Goal: Task Accomplishment & Management: Complete application form

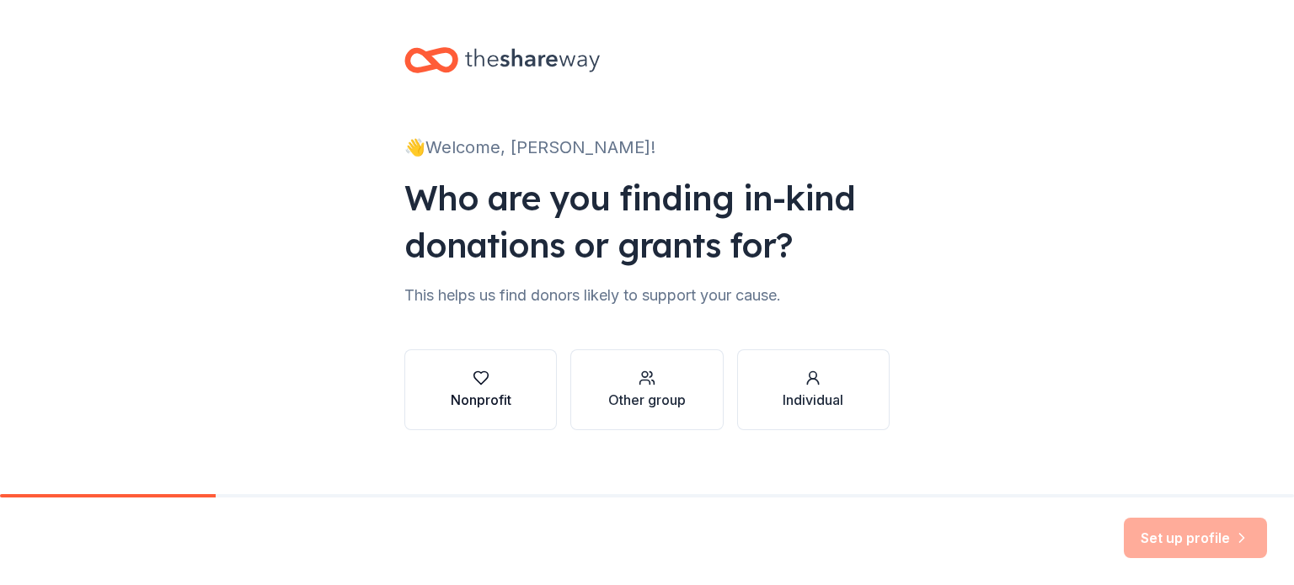
click at [507, 378] on button "Nonprofit" at bounding box center [480, 390] width 152 height 81
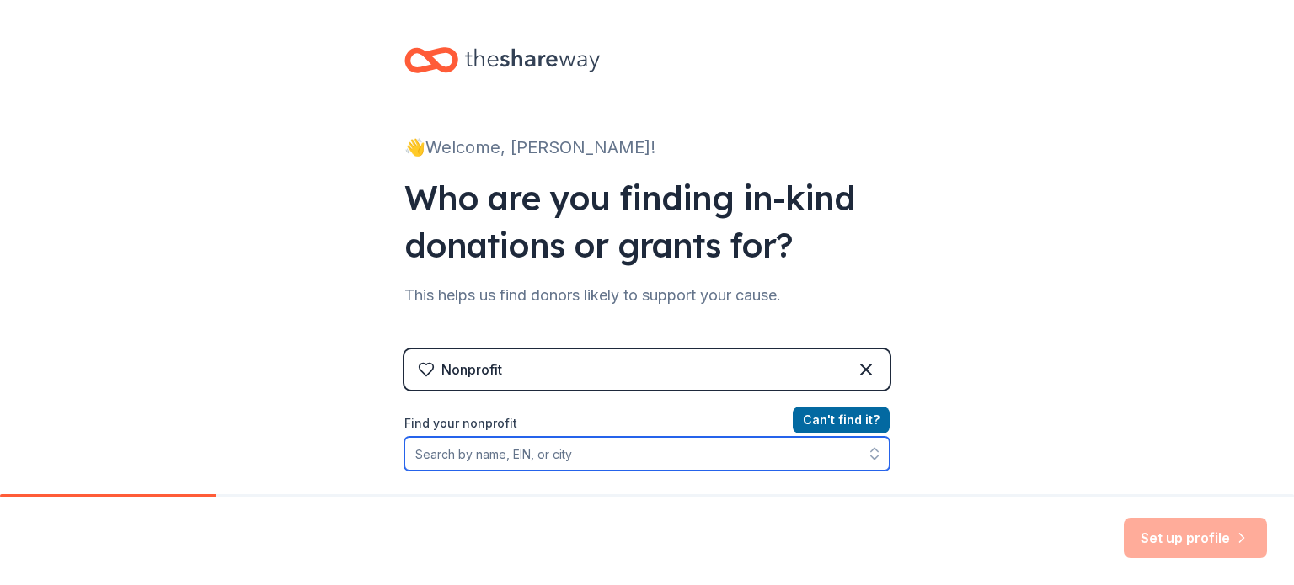
click at [526, 457] on input "Find your nonprofit" at bounding box center [646, 454] width 485 height 34
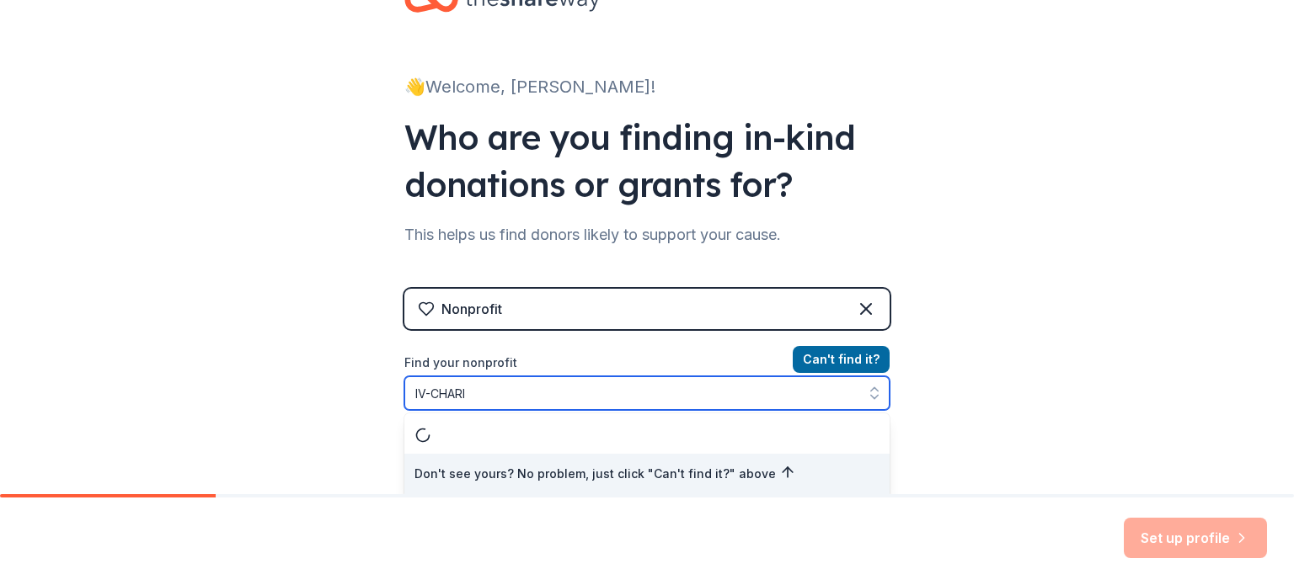
type input "IV-CHARIS"
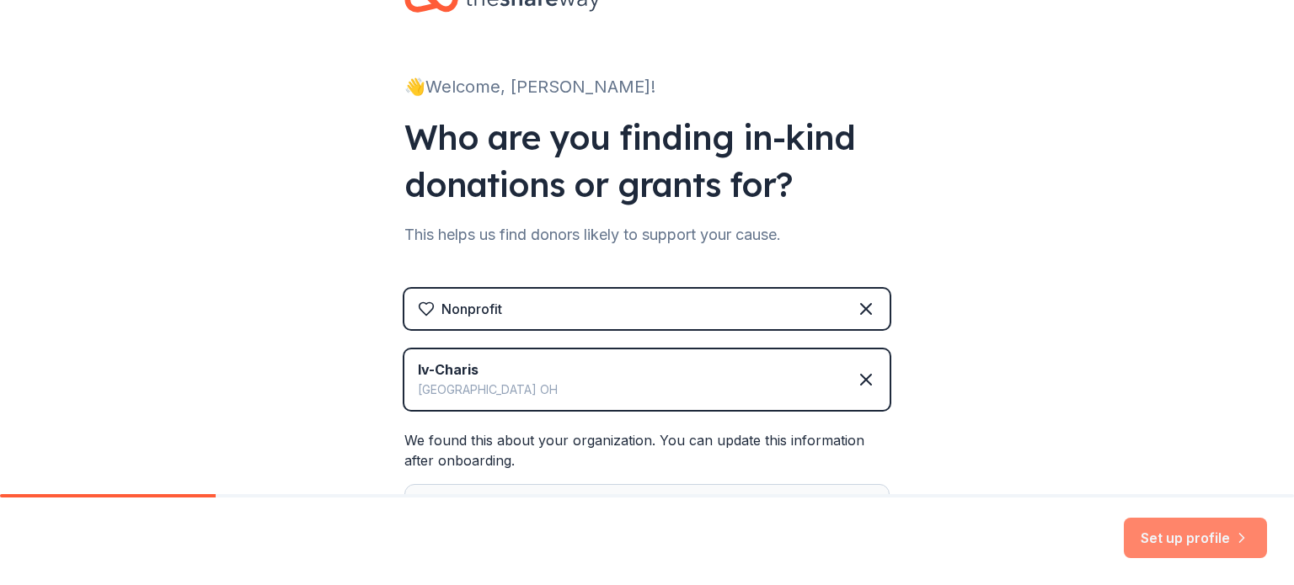
click at [1183, 532] on button "Set up profile" at bounding box center [1195, 538] width 143 height 40
click at [1184, 537] on div "Set up profile" at bounding box center [1195, 538] width 143 height 40
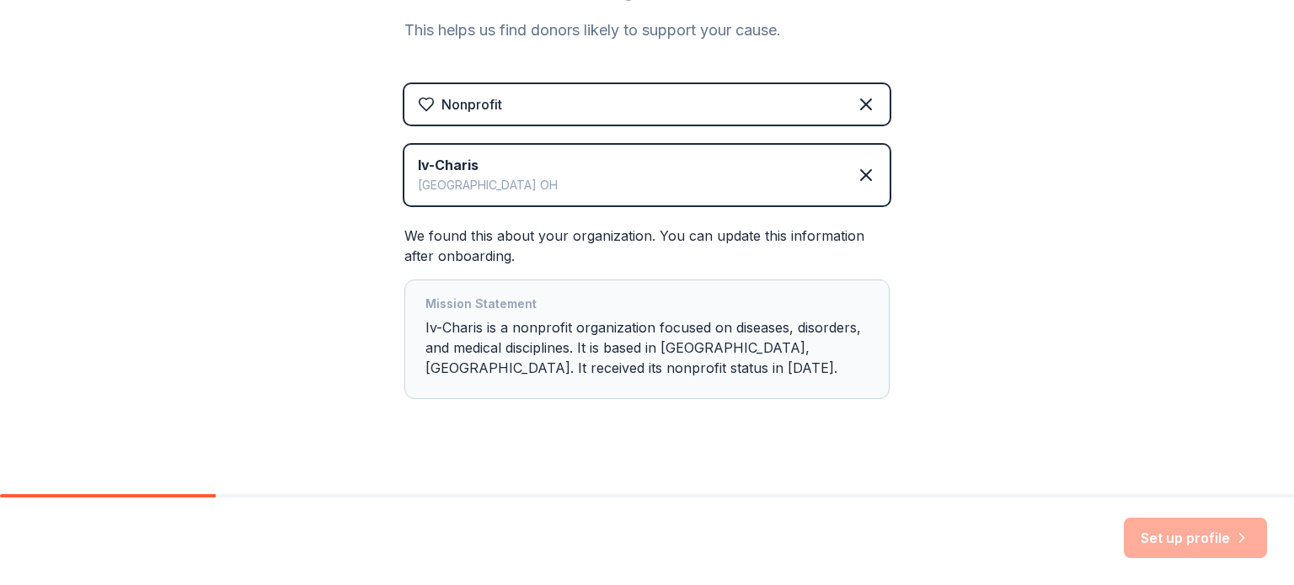
scroll to position [284, 0]
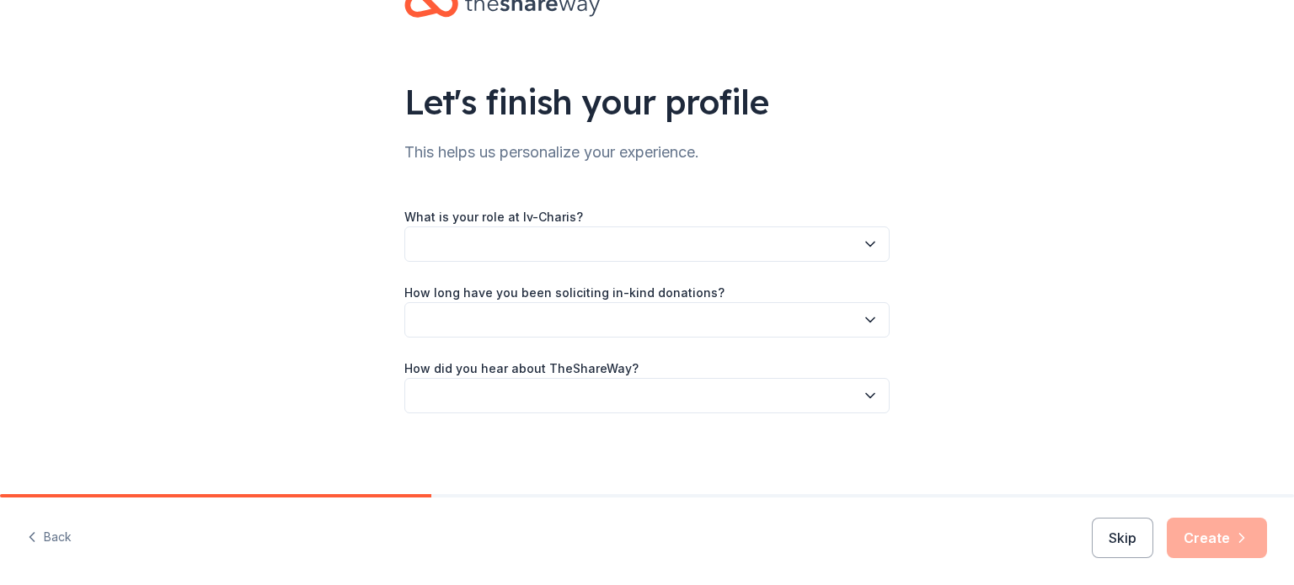
scroll to position [55, 0]
click at [991, 518] on div "Back Skip Create" at bounding box center [647, 542] width 1294 height 88
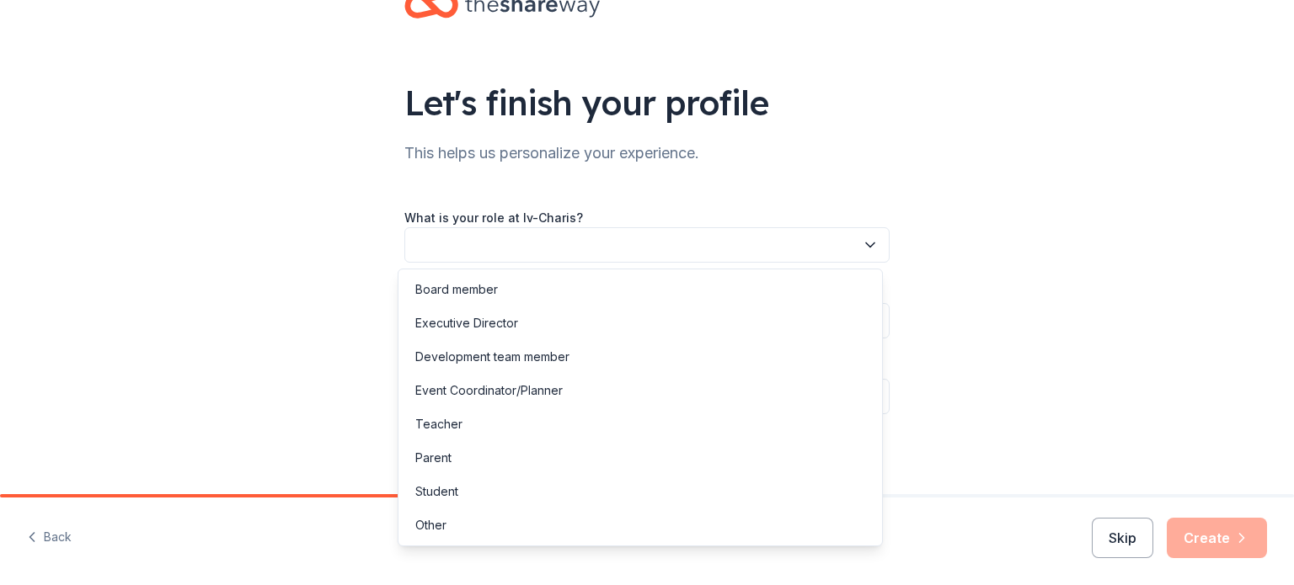
click at [866, 243] on icon "button" at bounding box center [870, 245] width 8 height 4
click at [500, 360] on div "Development team member" at bounding box center [492, 357] width 154 height 20
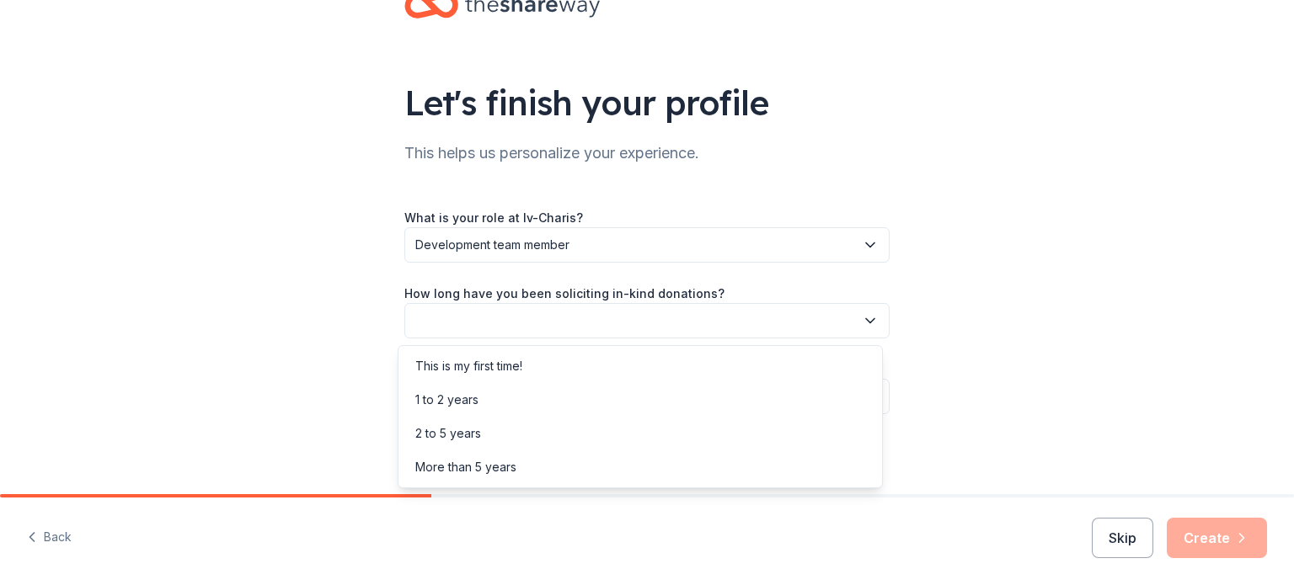
click at [864, 319] on icon "button" at bounding box center [870, 321] width 17 height 17
click at [478, 467] on div "More than 5 years" at bounding box center [465, 467] width 101 height 20
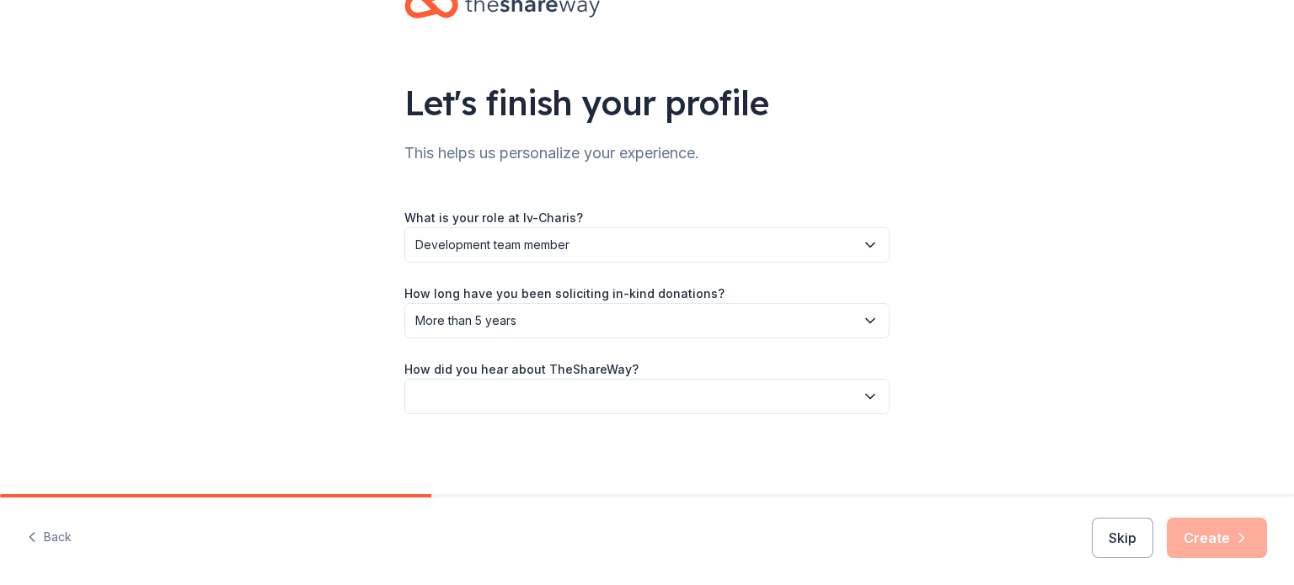
click at [866, 397] on icon "button" at bounding box center [870, 397] width 8 height 4
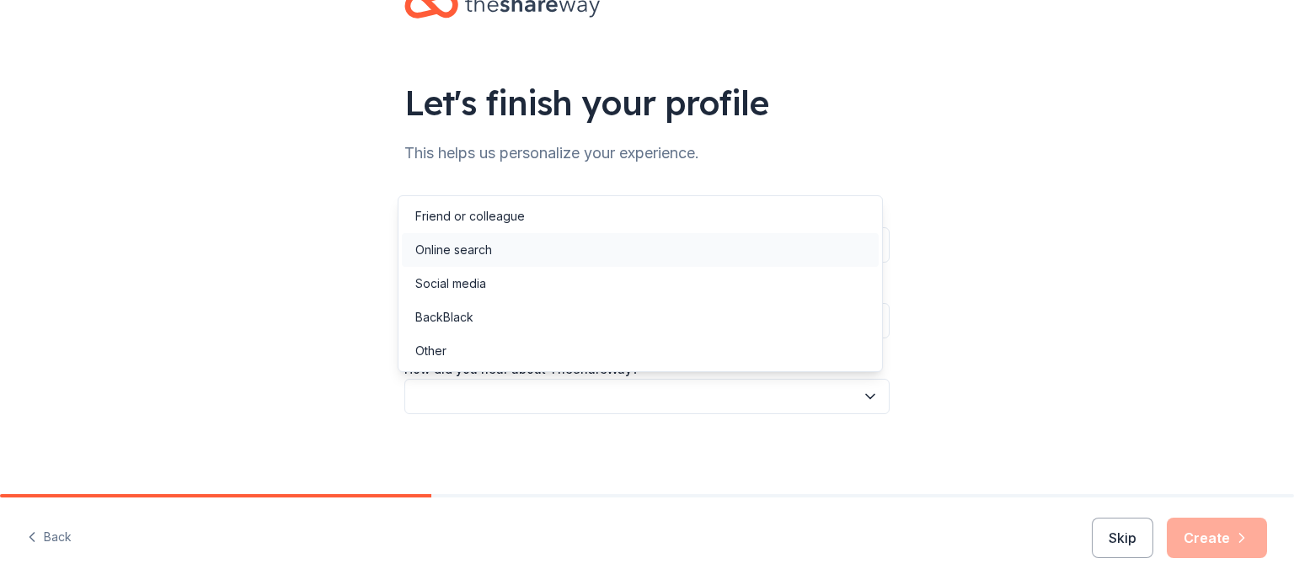
click at [458, 250] on div "Online search" at bounding box center [453, 250] width 77 height 20
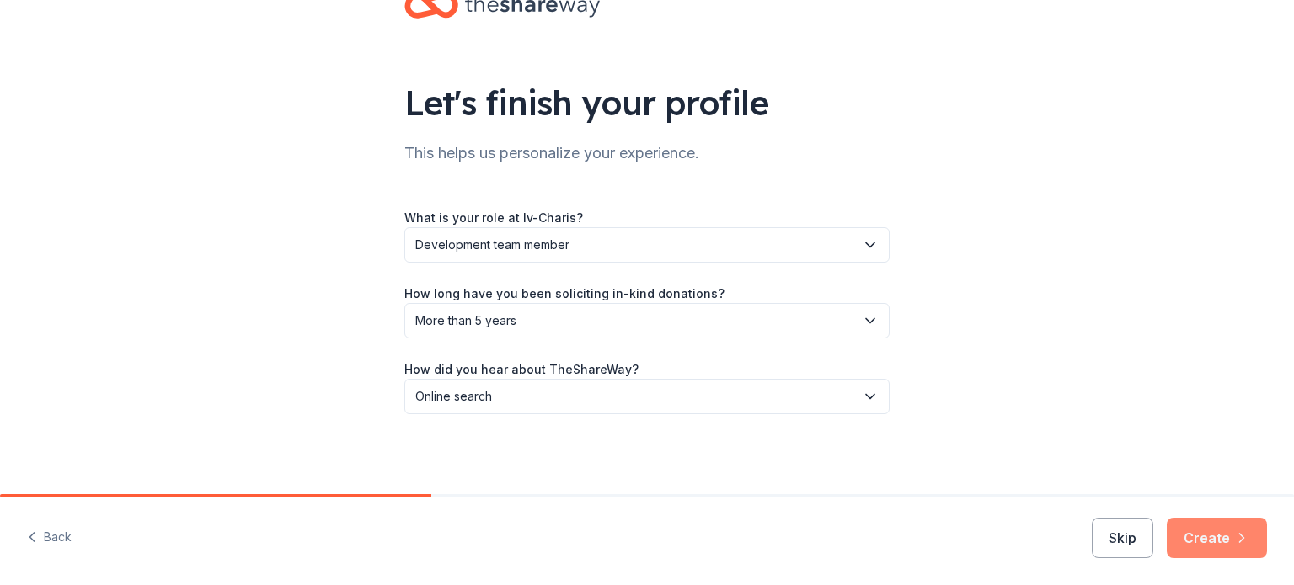
click at [1213, 539] on button "Create" at bounding box center [1217, 538] width 100 height 40
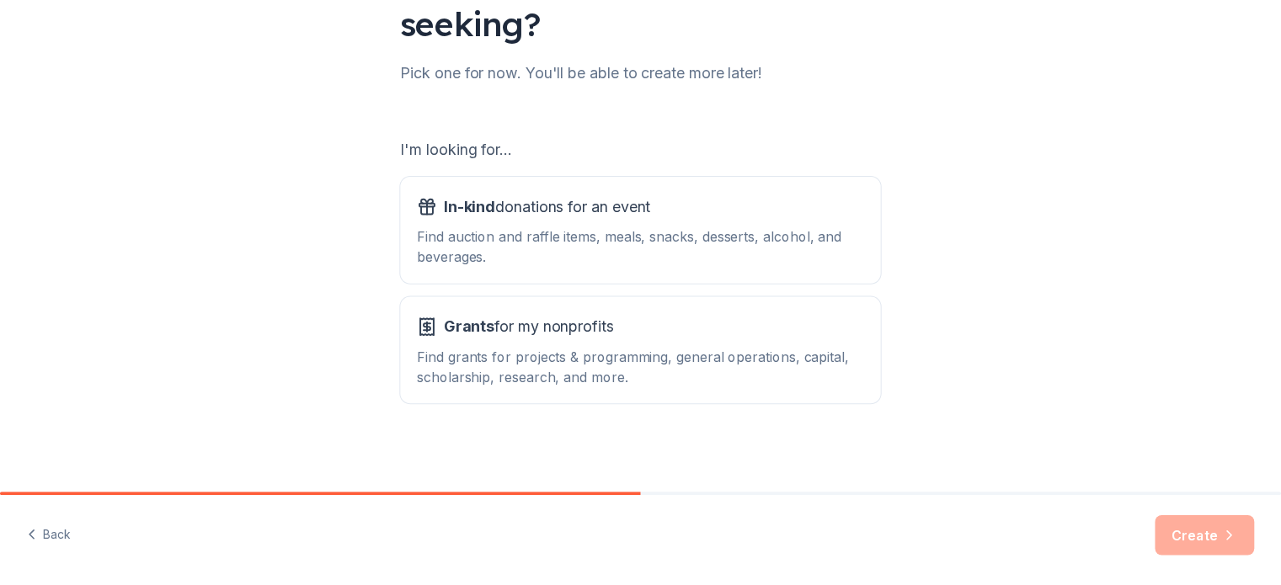
scroll to position [185, 0]
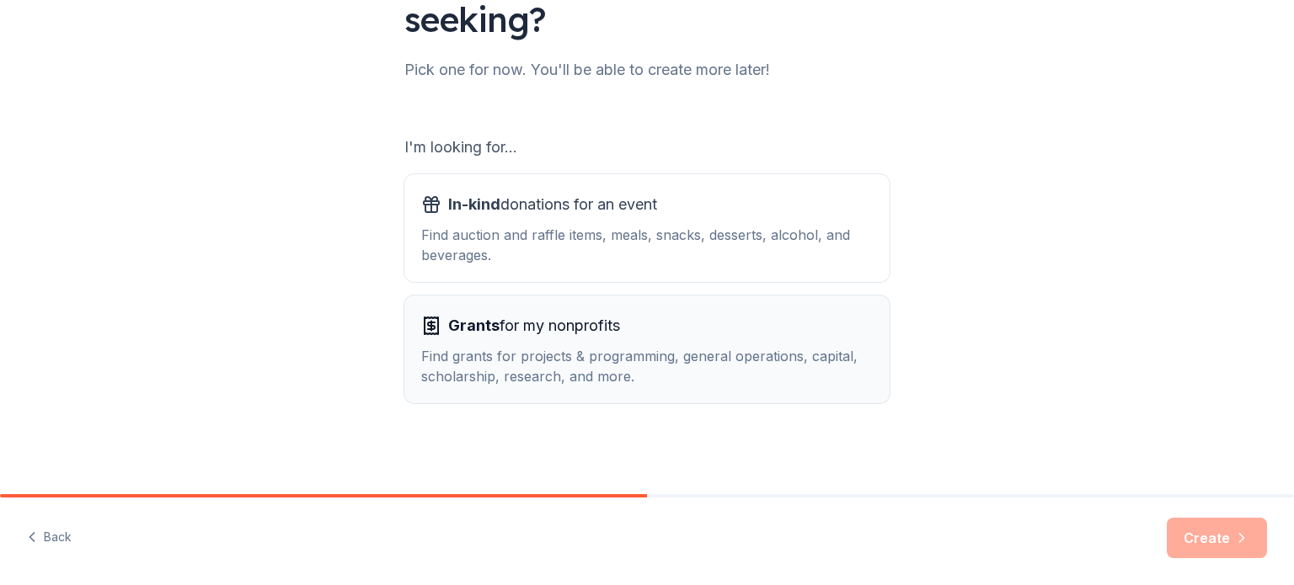
click at [588, 350] on div "Find grants for projects & programming, general operations, capital, scholarshi…" at bounding box center [646, 366] width 451 height 40
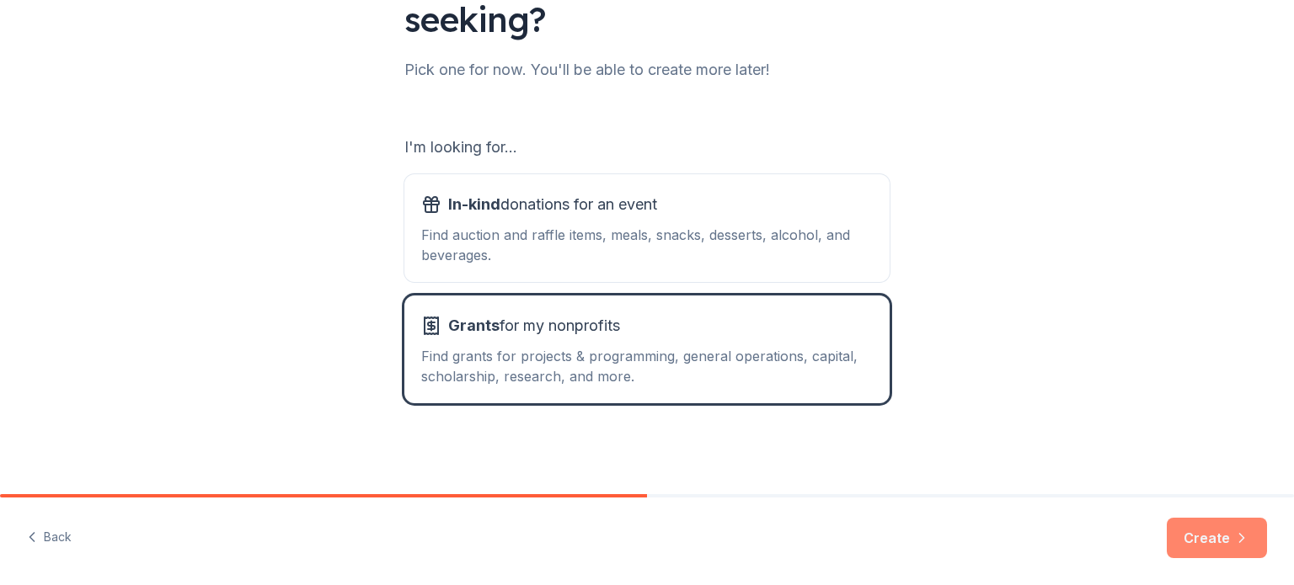
click at [1223, 538] on button "Create" at bounding box center [1217, 538] width 100 height 40
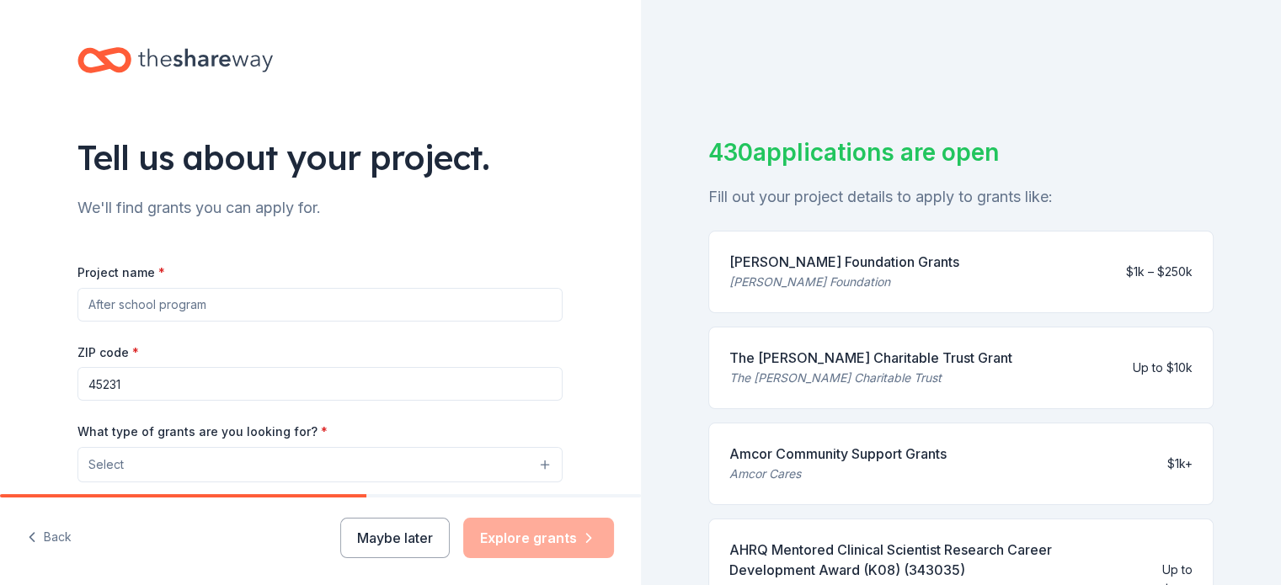
click at [199, 306] on input "Project name *" at bounding box center [319, 305] width 485 height 34
type input "Modulate school-based trauma intervention"
click at [136, 386] on input "45231" at bounding box center [319, 384] width 485 height 34
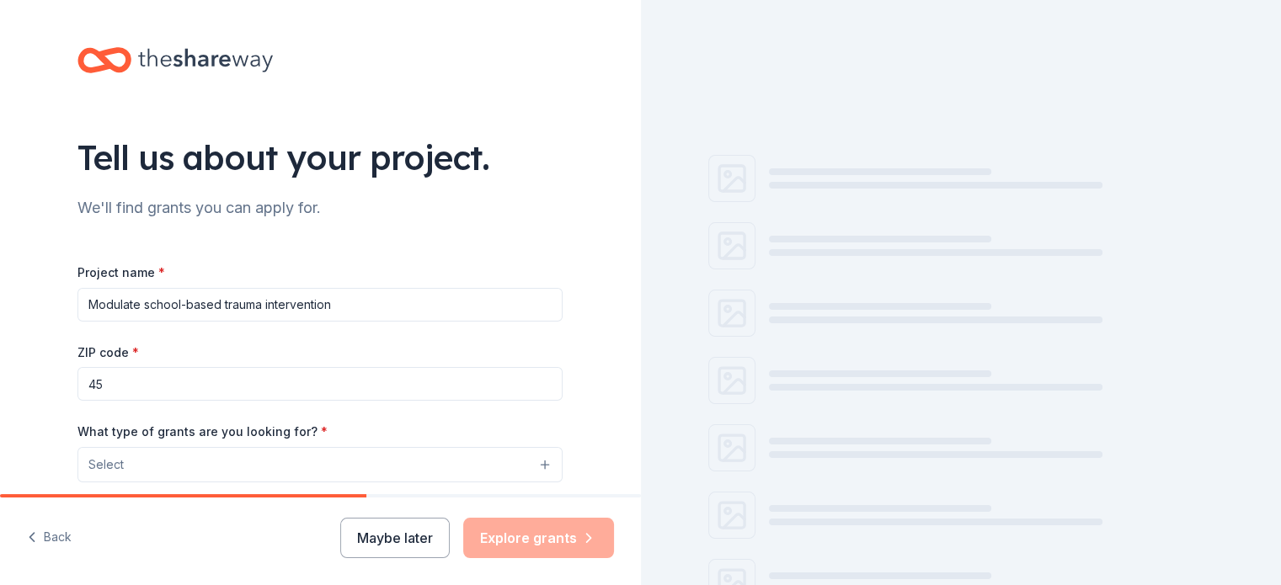
type input "4"
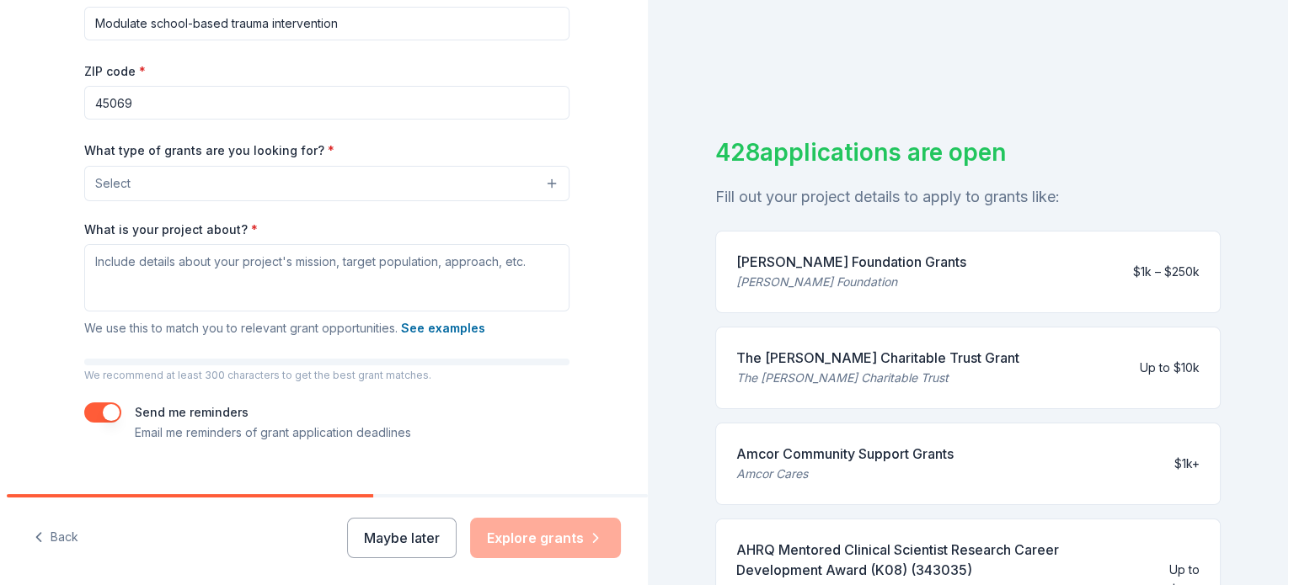
scroll to position [311, 0]
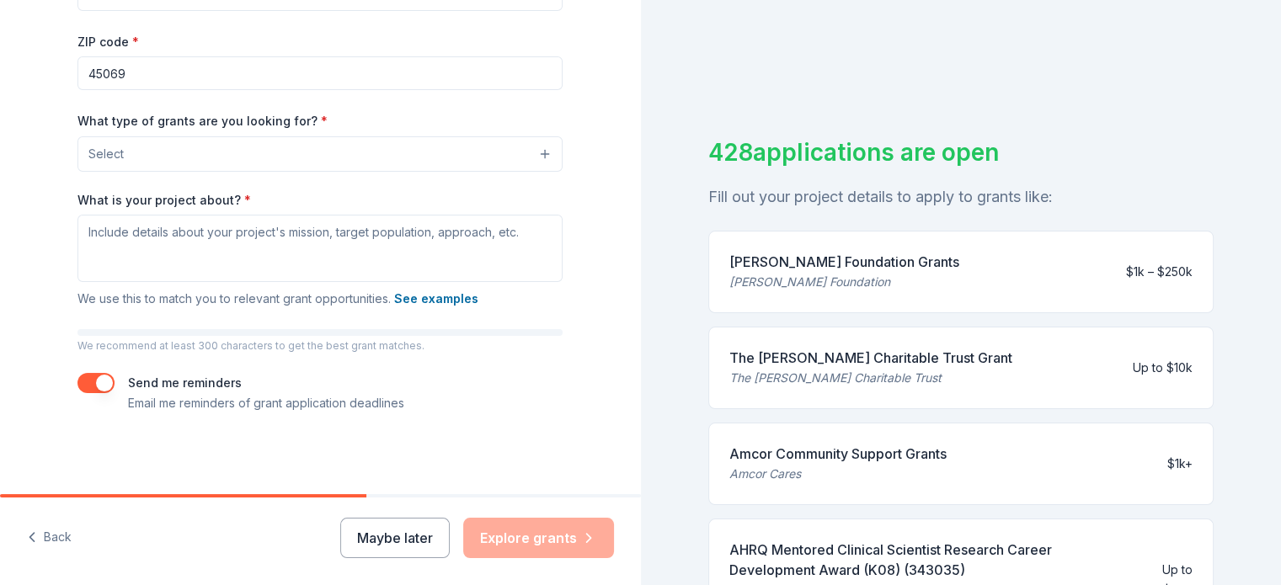
type input "45069"
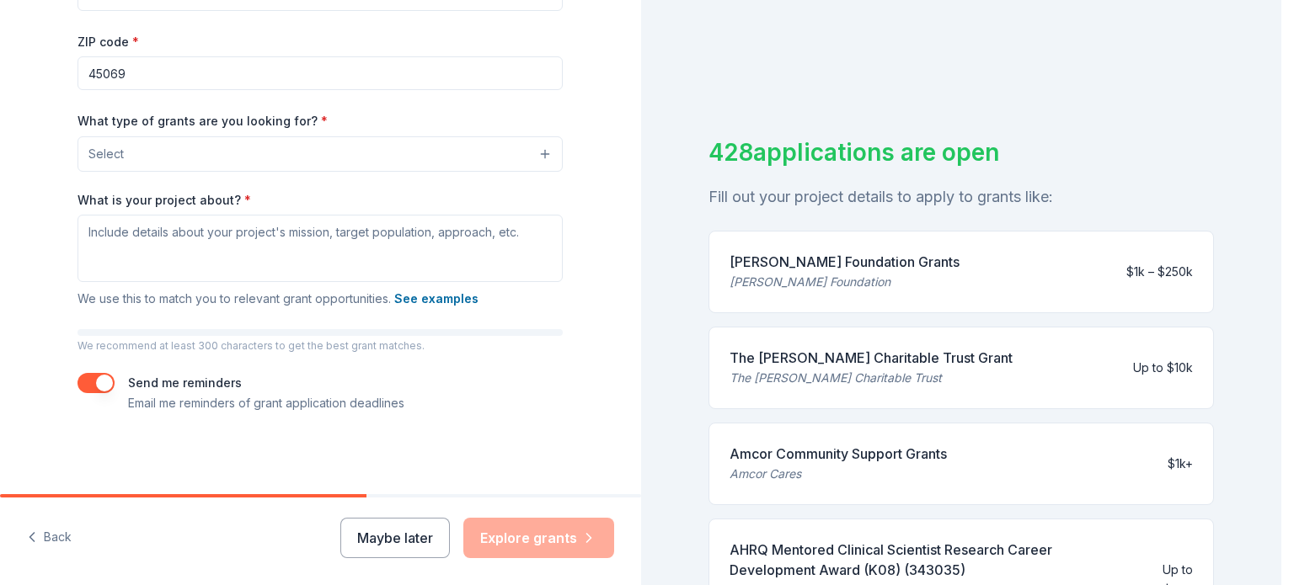
click at [232, 152] on button "Select" at bounding box center [319, 153] width 485 height 35
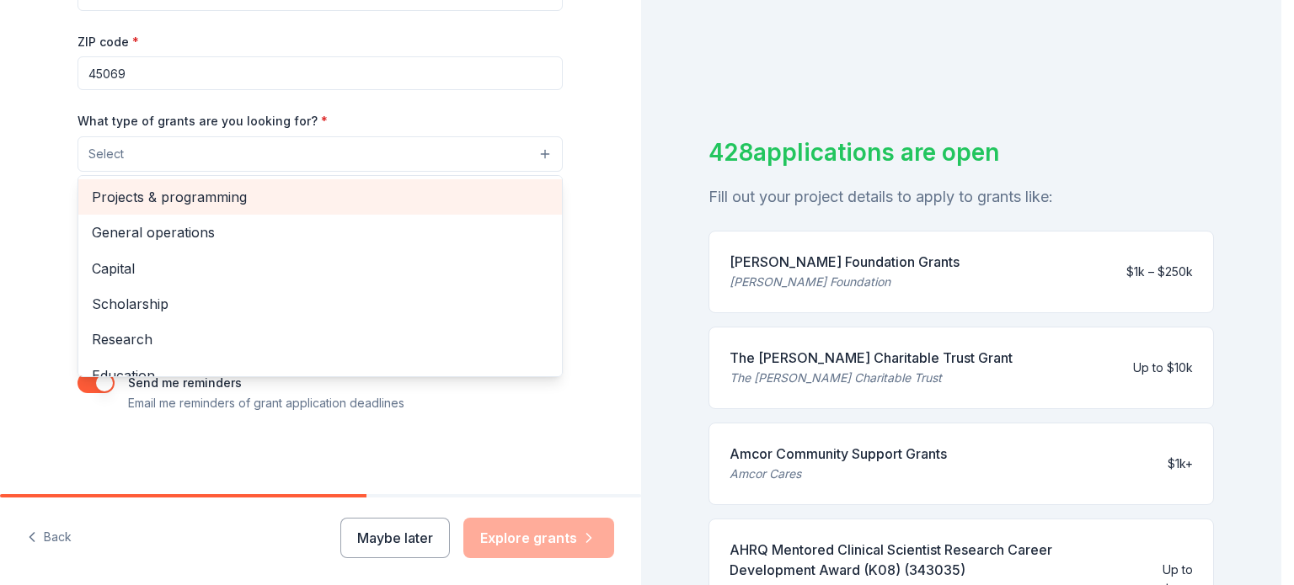
click at [212, 198] on span "Projects & programming" at bounding box center [320, 197] width 457 height 22
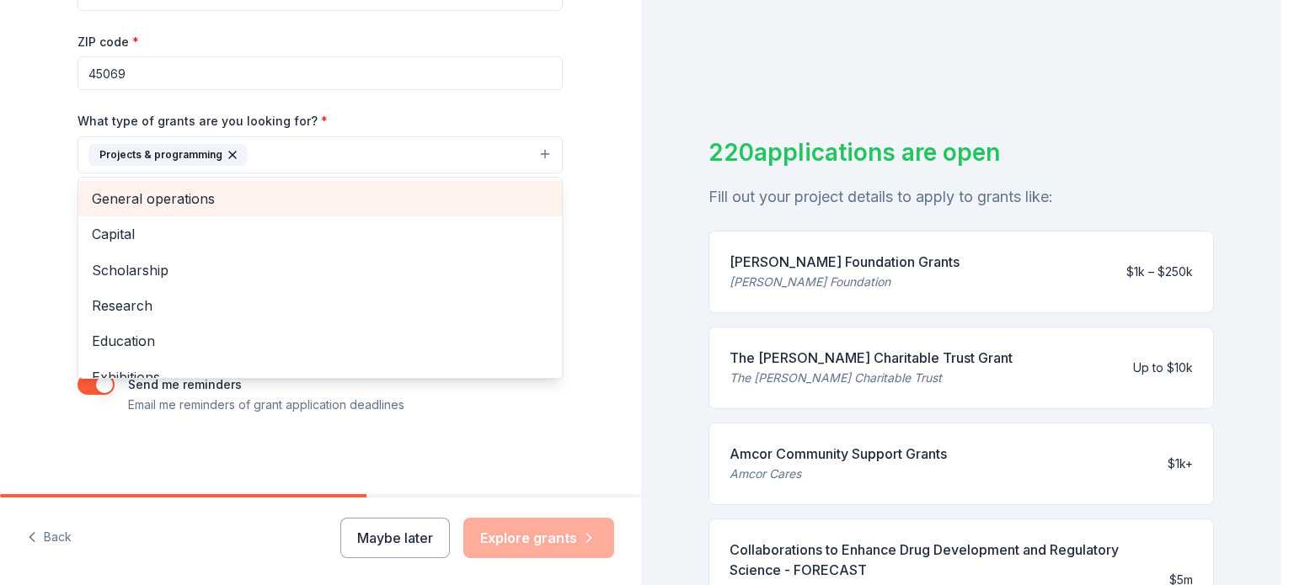
click at [158, 198] on span "General operations" at bounding box center [320, 199] width 457 height 22
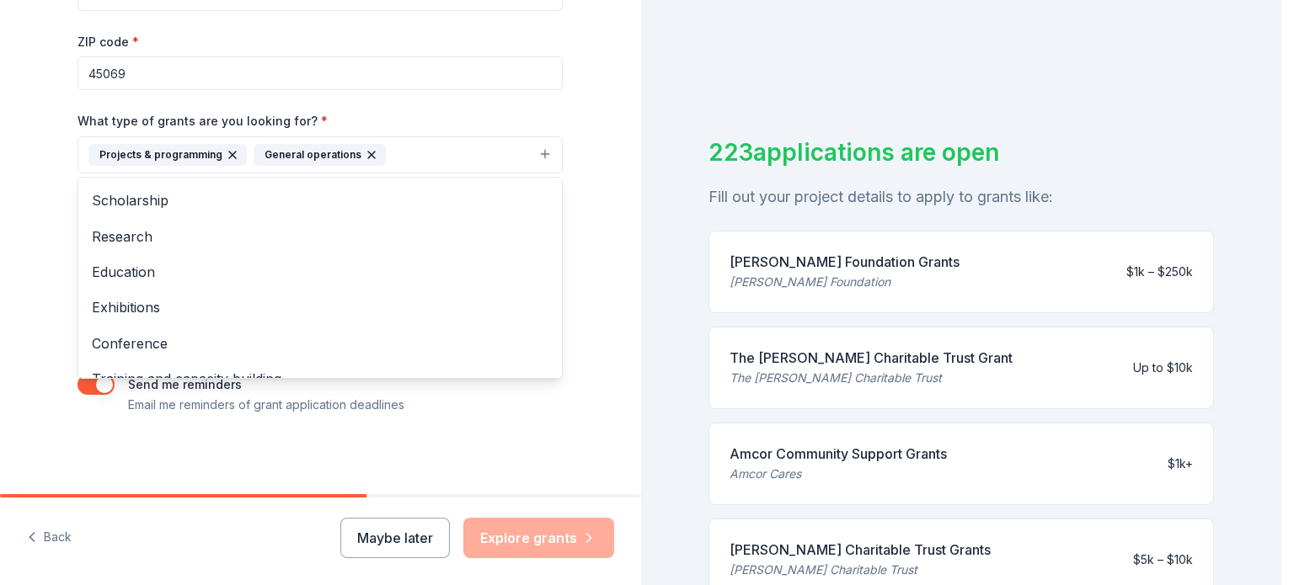
scroll to position [127, 0]
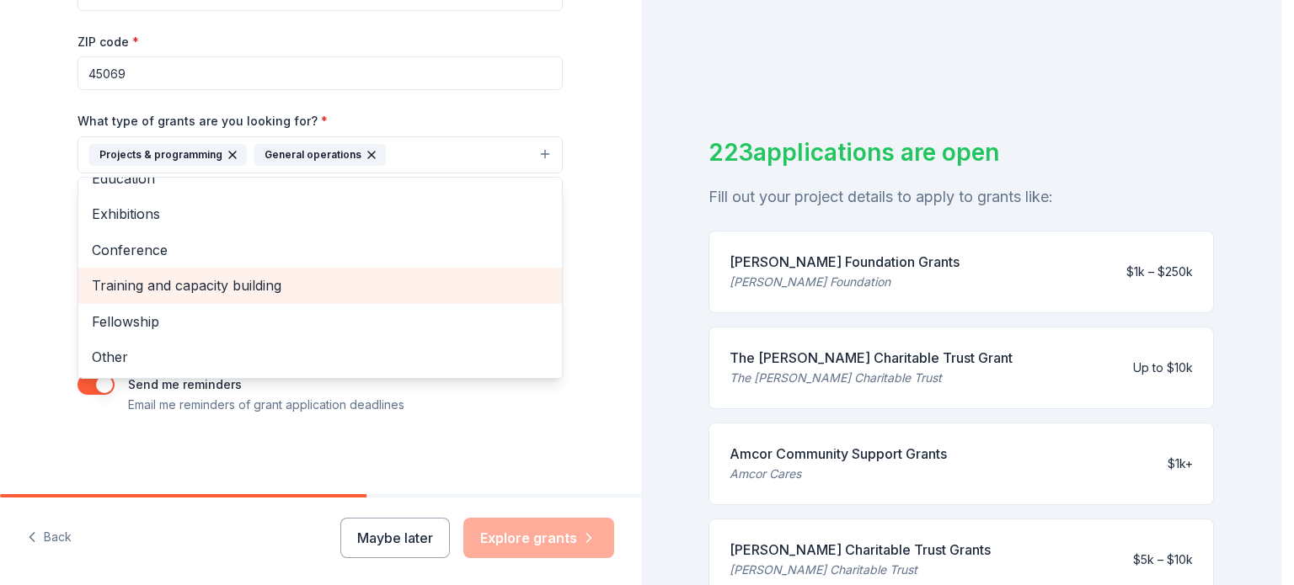
click at [195, 282] on span "Training and capacity building" at bounding box center [320, 286] width 457 height 22
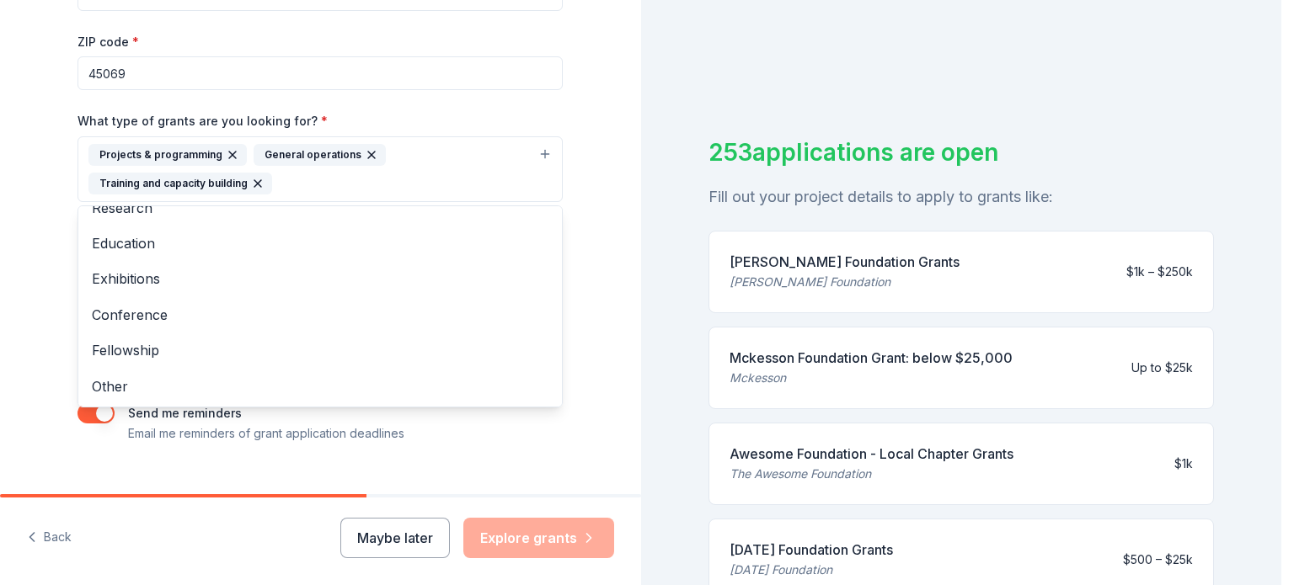
click at [572, 416] on div "Tell us about your project. We'll find grants you can apply for. Project name *…" at bounding box center [320, 107] width 539 height 836
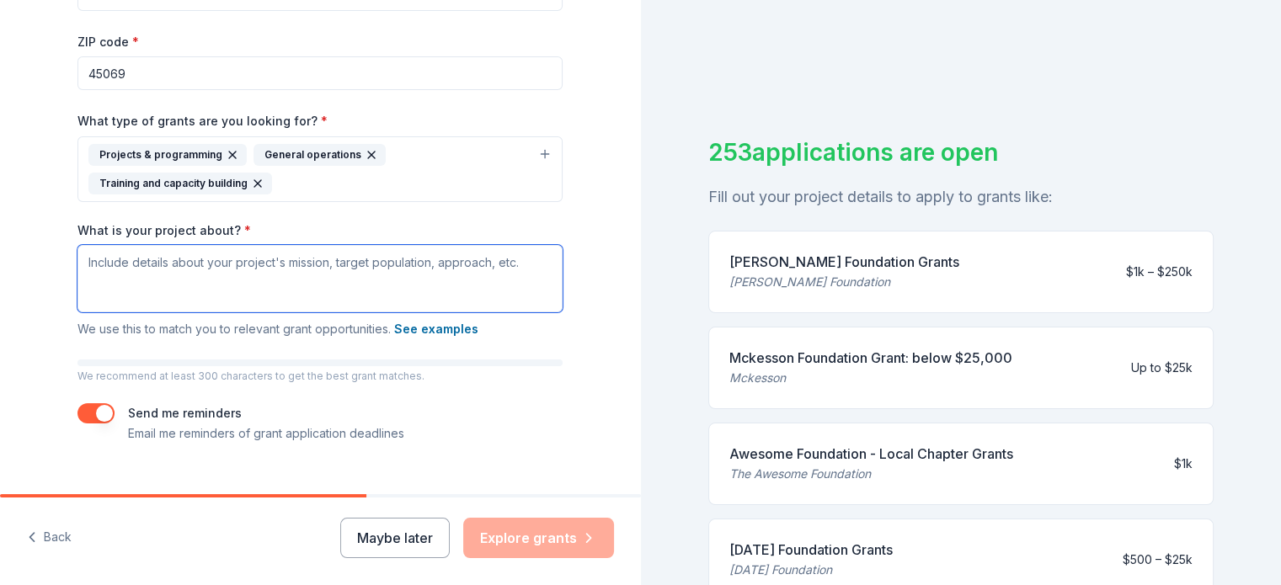
click at [126, 262] on textarea "What is your project about? *" at bounding box center [319, 278] width 485 height 67
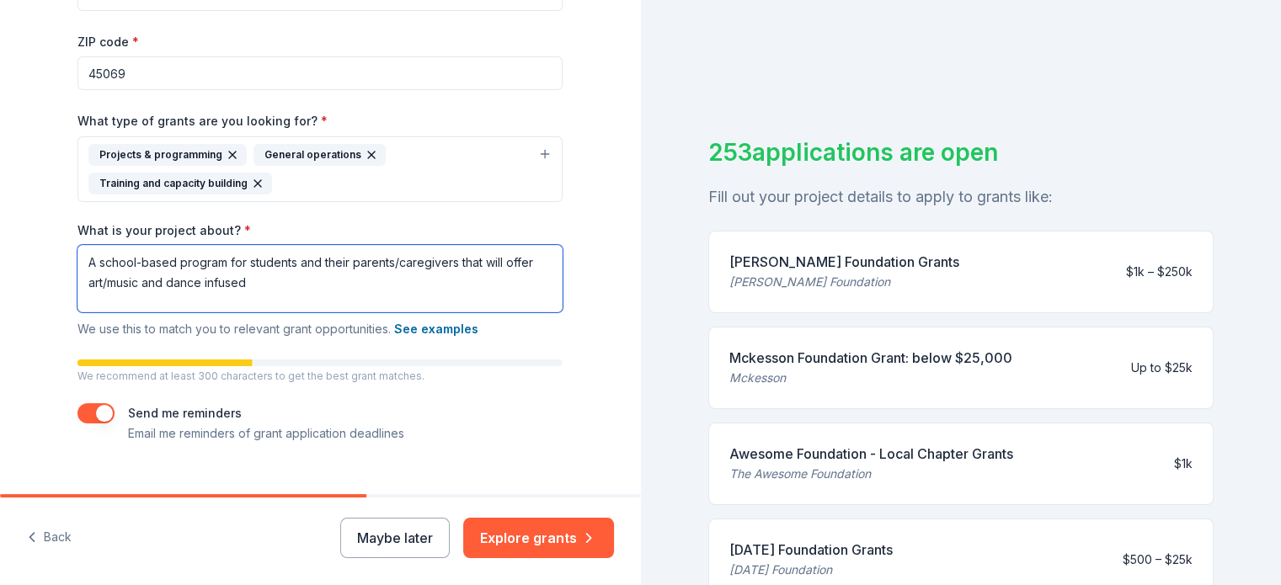
click at [539, 256] on textarea "A school-based program for students and their parents/caregivers that will offe…" at bounding box center [319, 278] width 485 height 67
click at [313, 286] on textarea "A school-based program for students and their parents/caregivers that will offe…" at bounding box center [319, 278] width 485 height 67
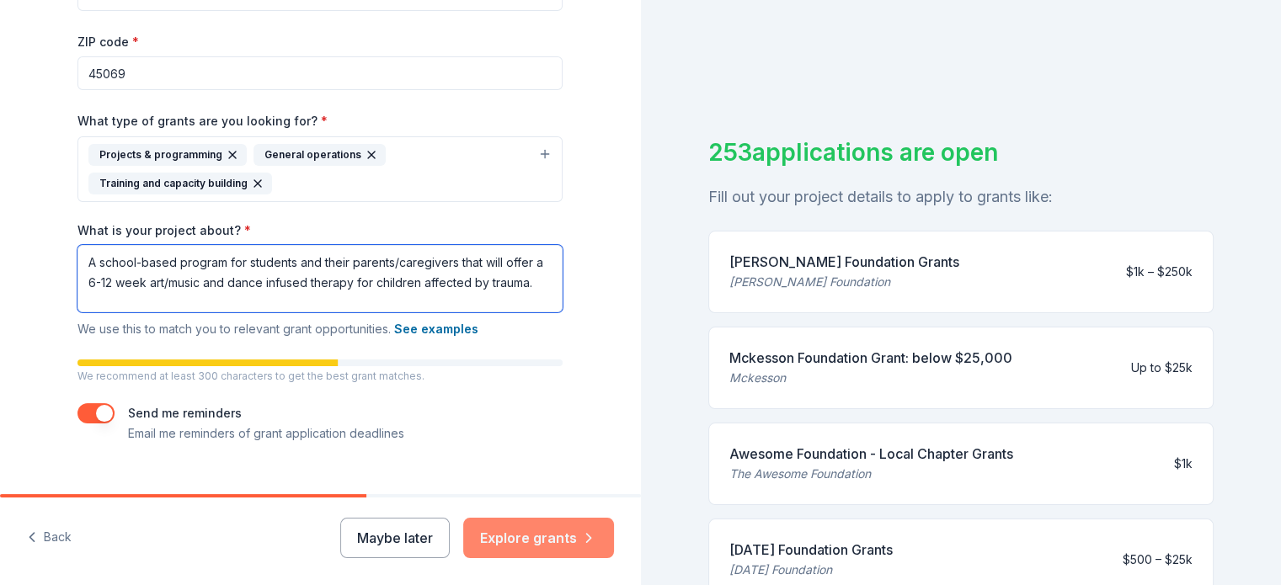
type textarea "A school-based program for students and their parents/caregivers that will offe…"
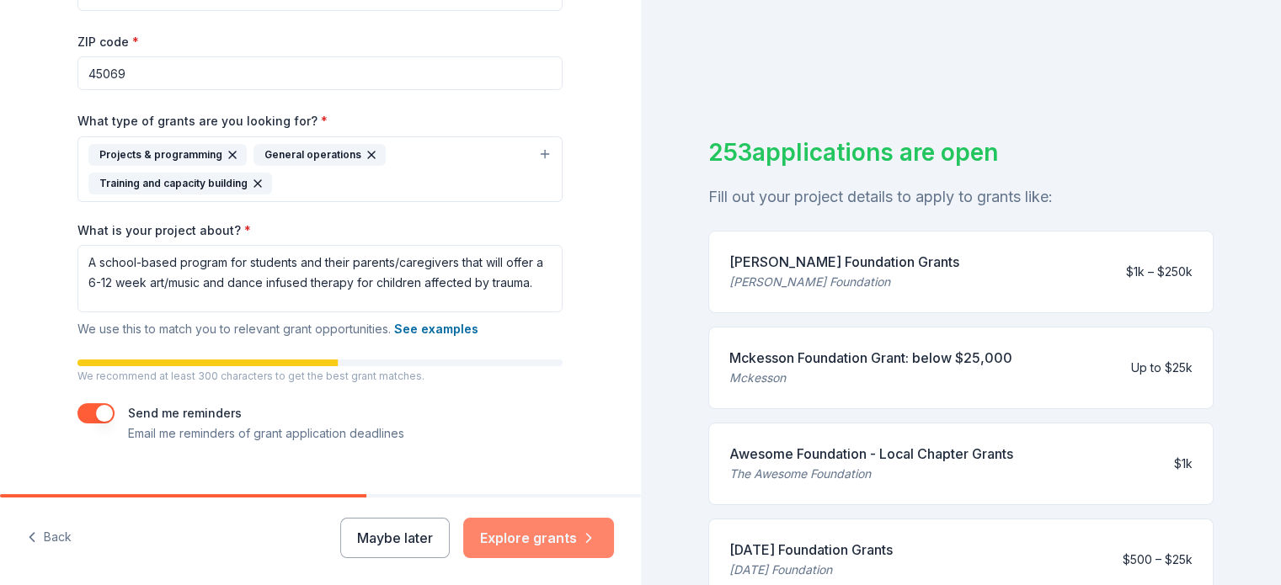
click at [526, 532] on button "Explore grants" at bounding box center [538, 538] width 151 height 40
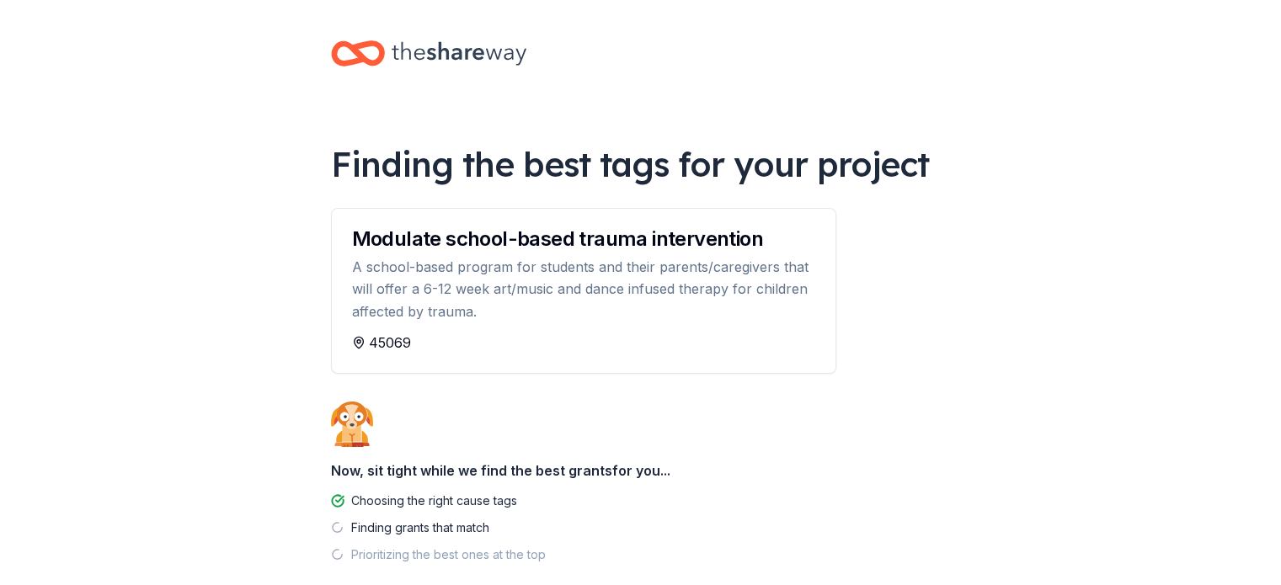
click at [526, 532] on div "Finding grants that match" at bounding box center [641, 528] width 620 height 27
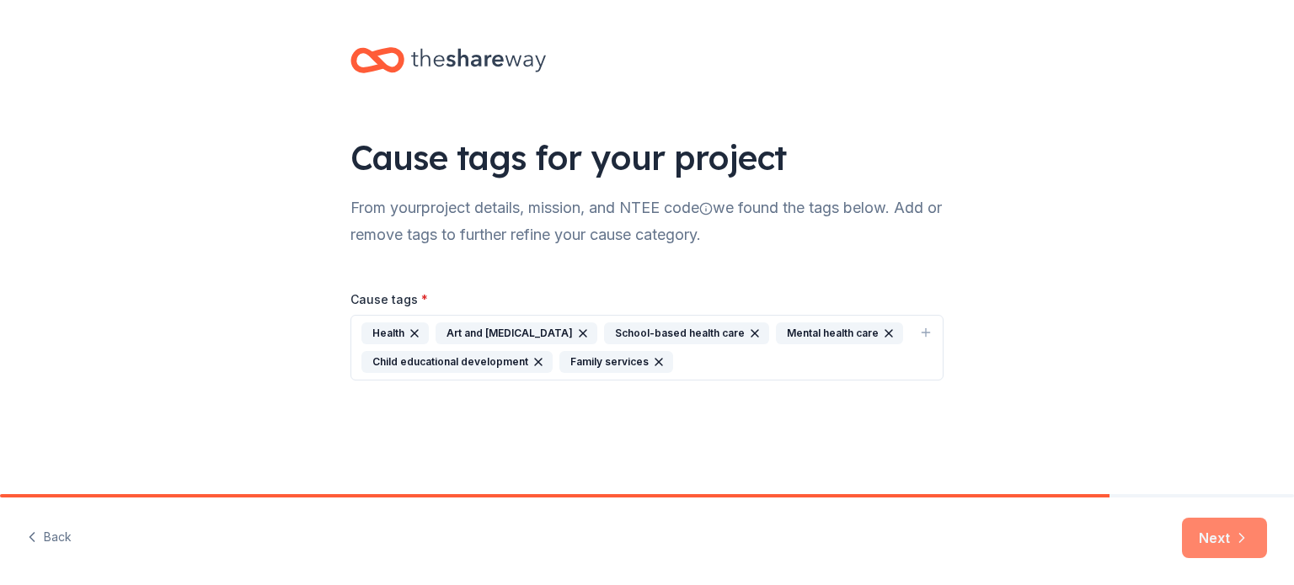
click at [1202, 530] on button "Next" at bounding box center [1224, 538] width 85 height 40
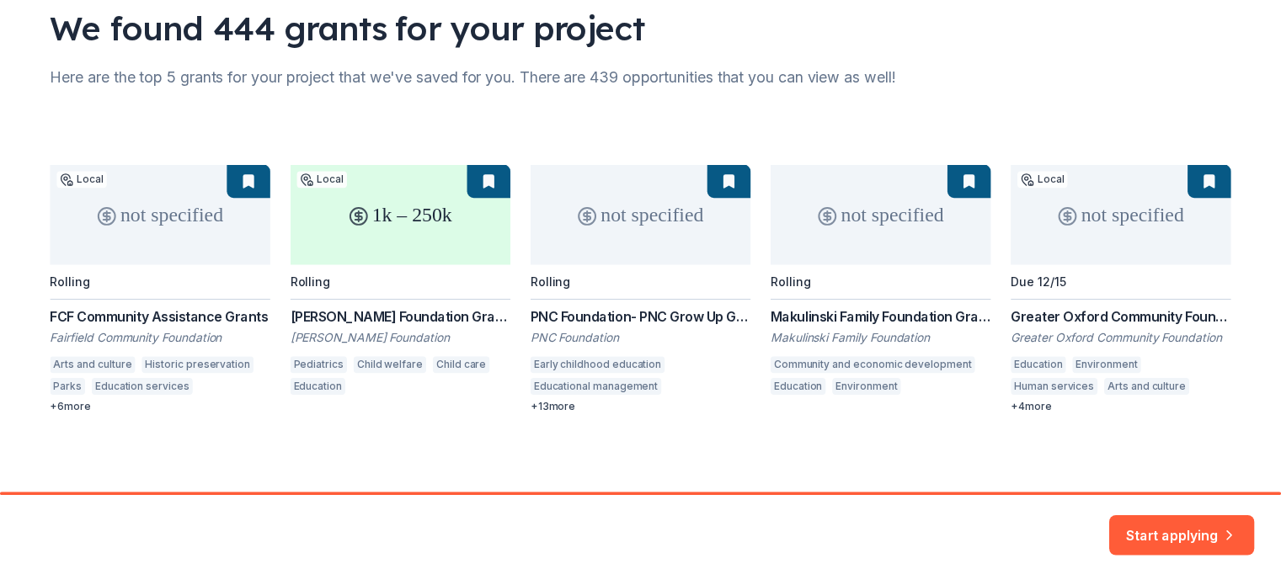
scroll to position [133, 0]
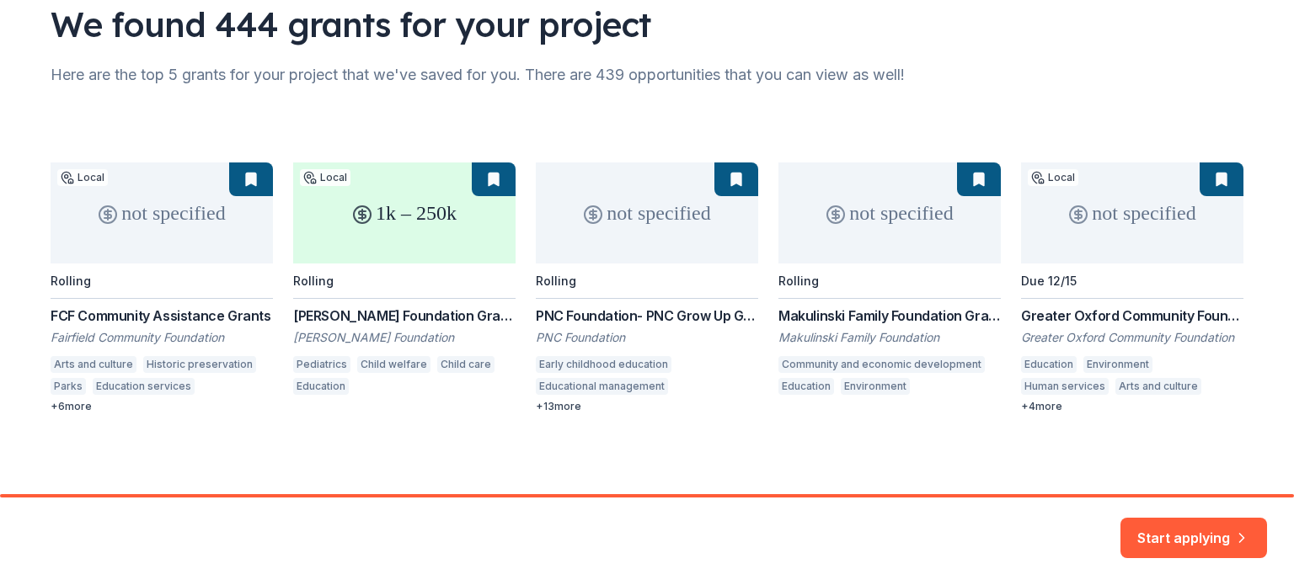
click at [431, 229] on div "not specified Local Rolling FCF Community Assistance Grants Fairfield Community…" at bounding box center [647, 288] width 1193 height 251
click at [440, 315] on div "not specified Local Rolling FCF Community Assistance Grants Fairfield Community…" at bounding box center [647, 288] width 1193 height 251
click at [1199, 537] on button "Start applying" at bounding box center [1193, 528] width 147 height 40
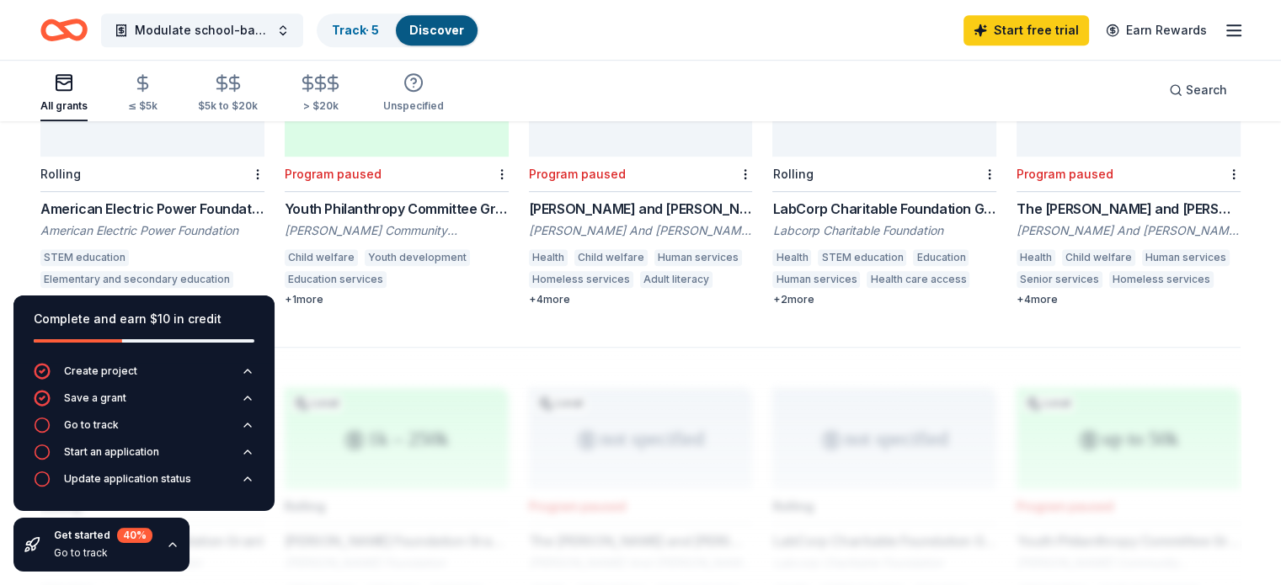
scroll to position [1140, 0]
click at [883, 200] on div "LabCorp Charitable Foundation Grants" at bounding box center [884, 210] width 224 height 20
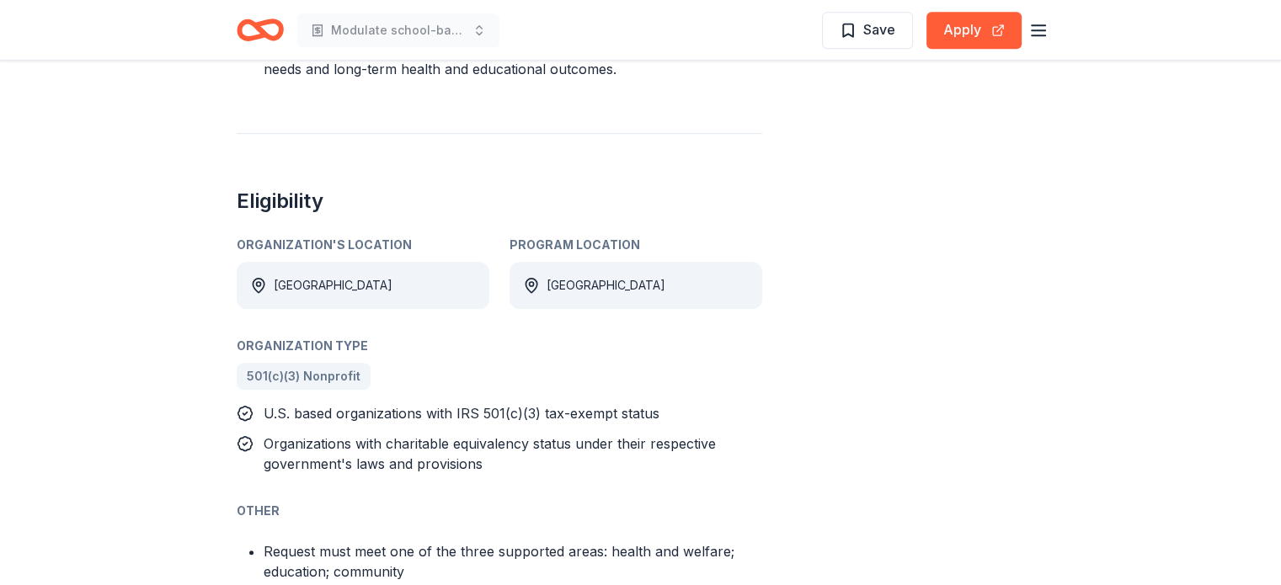
scroll to position [955, 0]
